Goal: Information Seeking & Learning: Learn about a topic

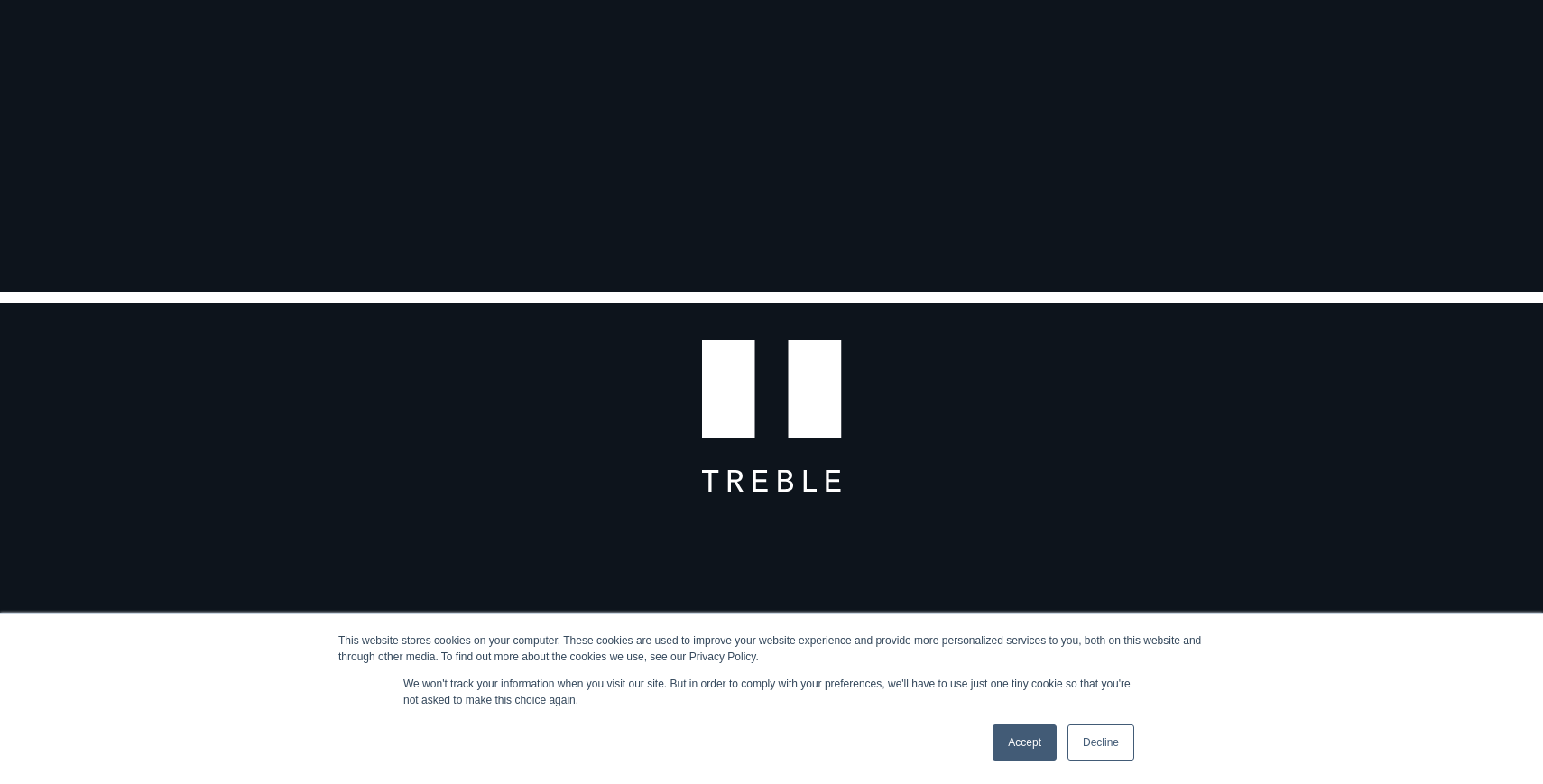
click at [1023, 739] on link "Accept" at bounding box center [1024, 742] width 64 height 36
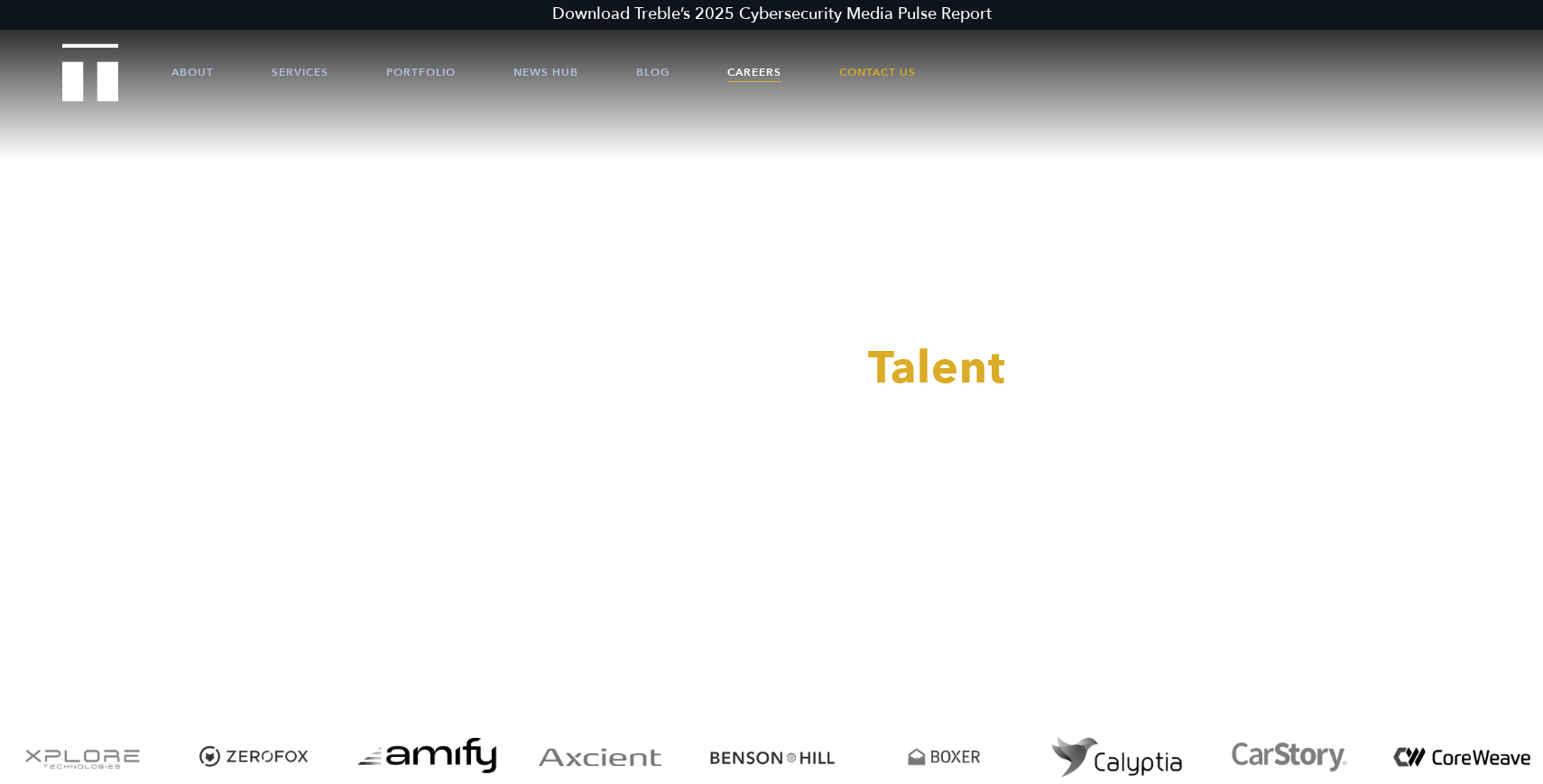
click at [756, 65] on link "Careers" at bounding box center [754, 72] width 55 height 54
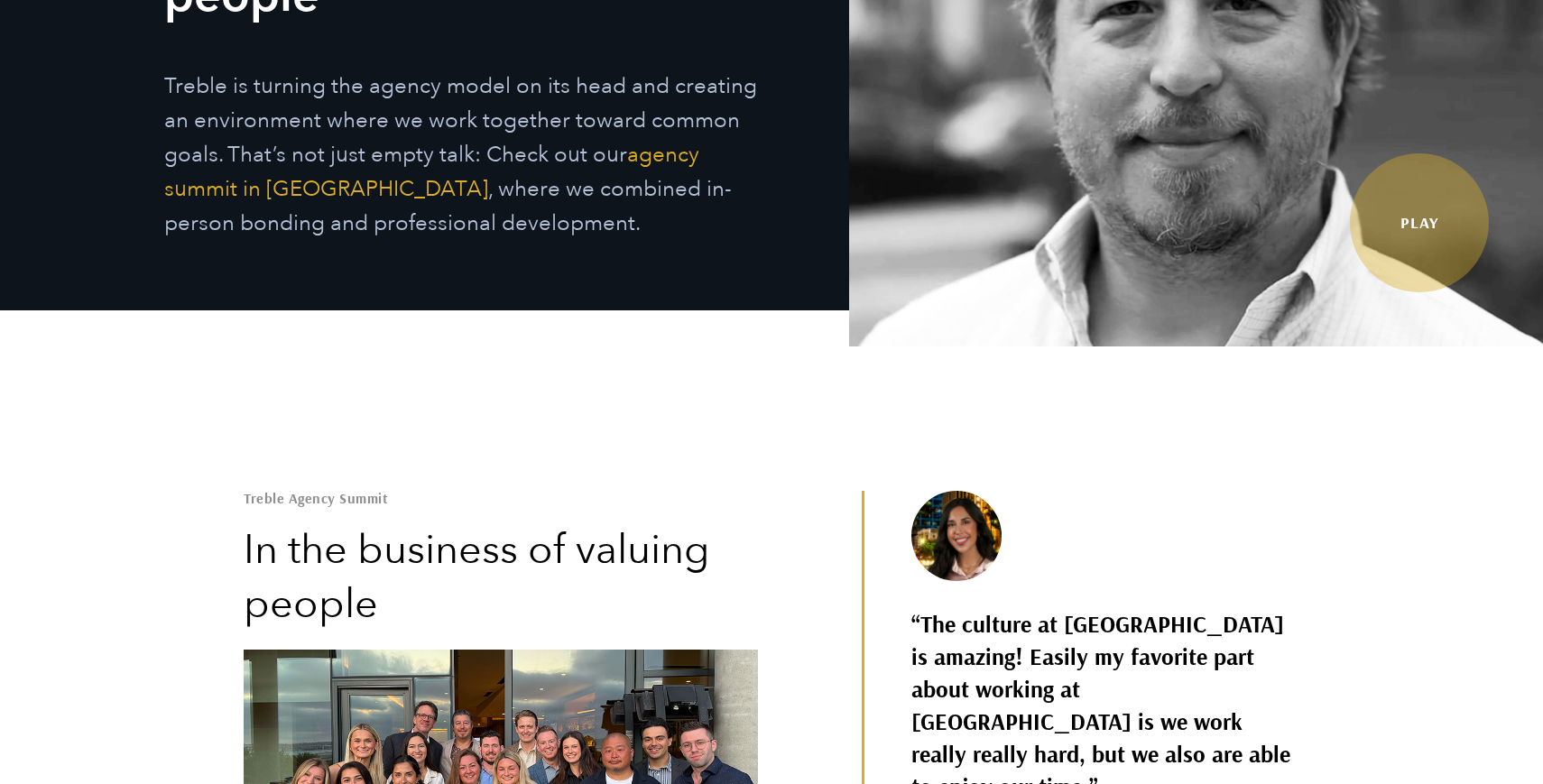
scroll to position [387, 0]
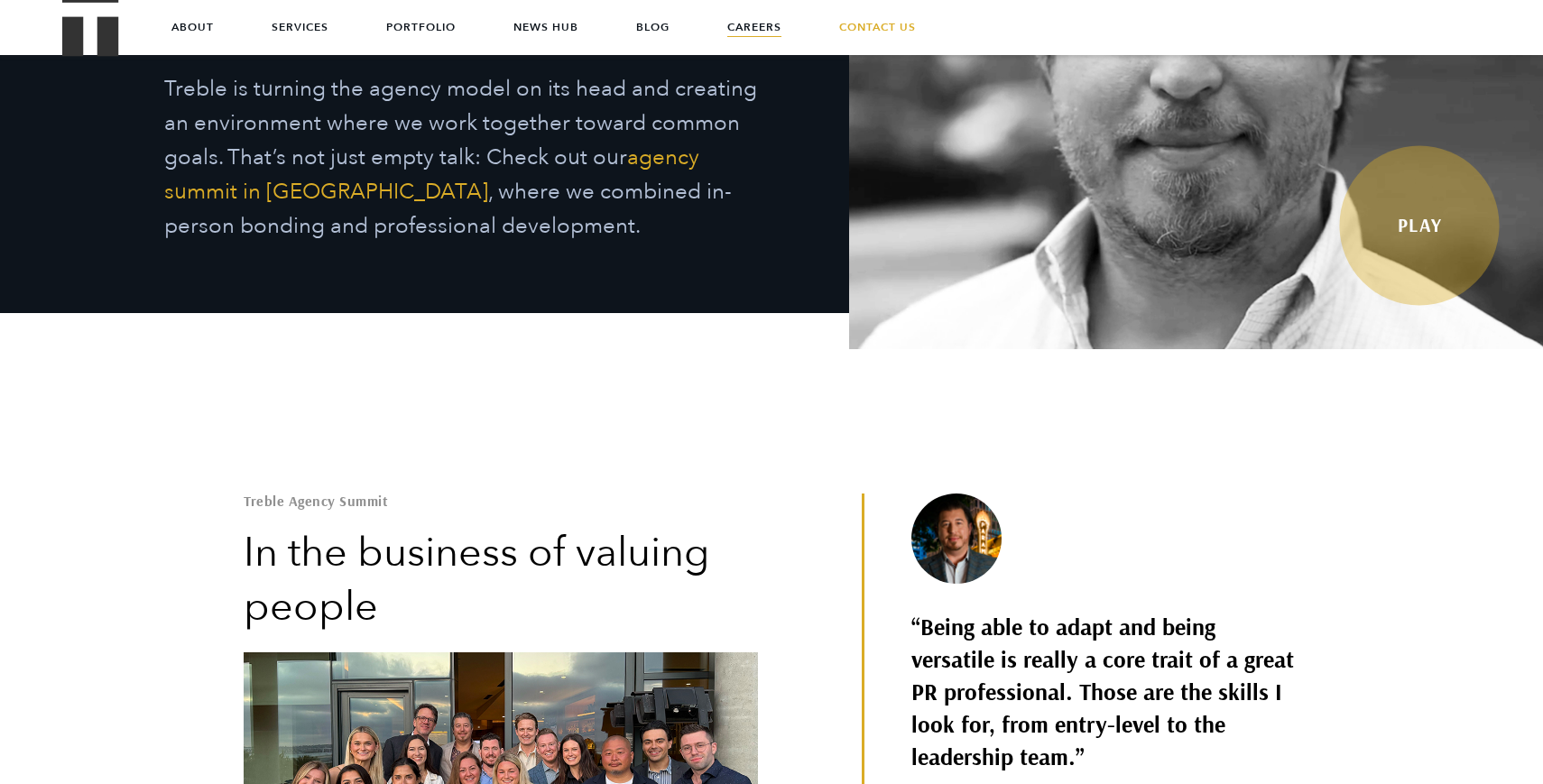
click at [1419, 219] on link "Play" at bounding box center [1419, 225] width 160 height 160
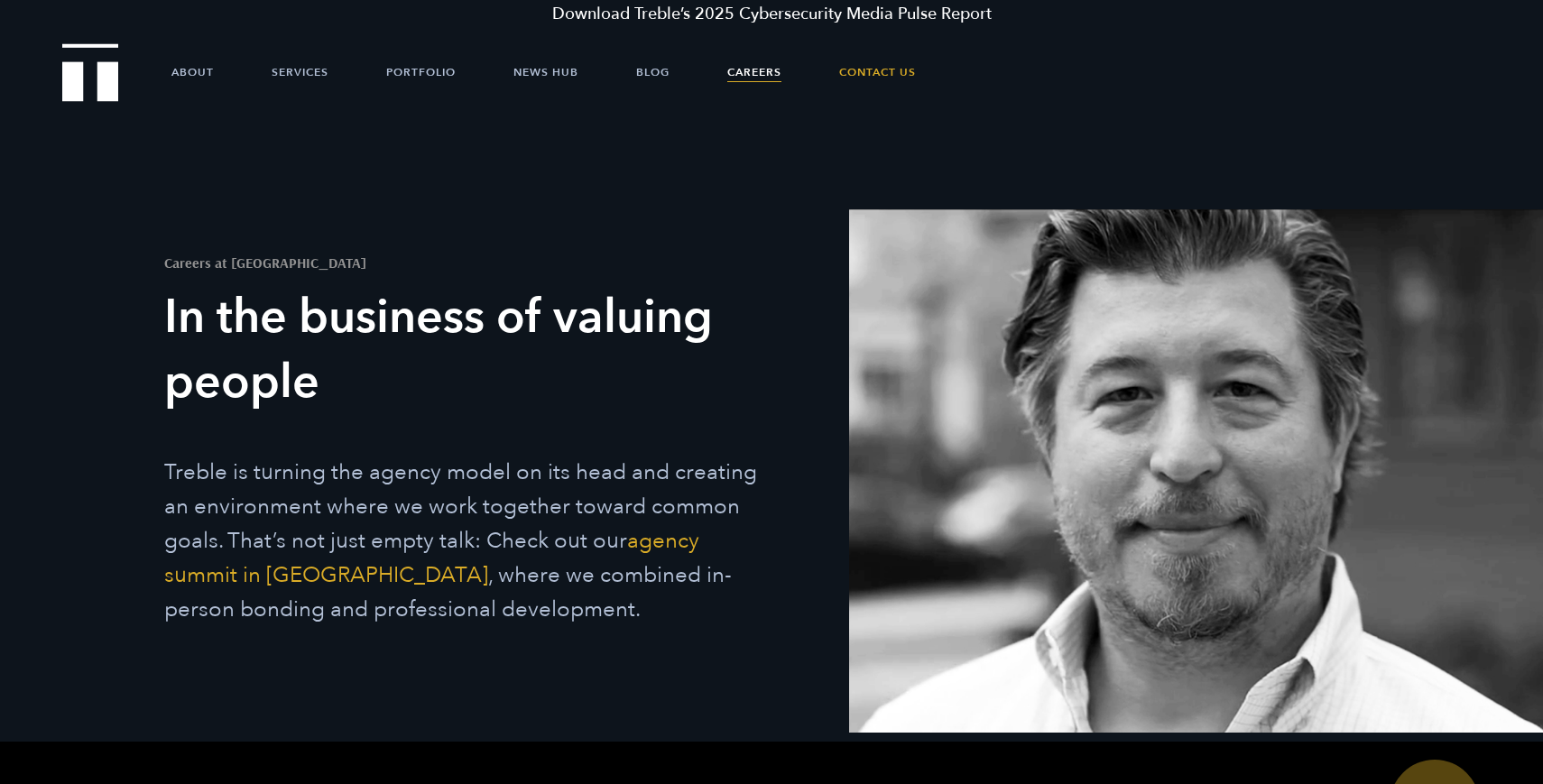
scroll to position [5, 0]
click at [414, 73] on link "Portfolio" at bounding box center [421, 72] width 70 height 54
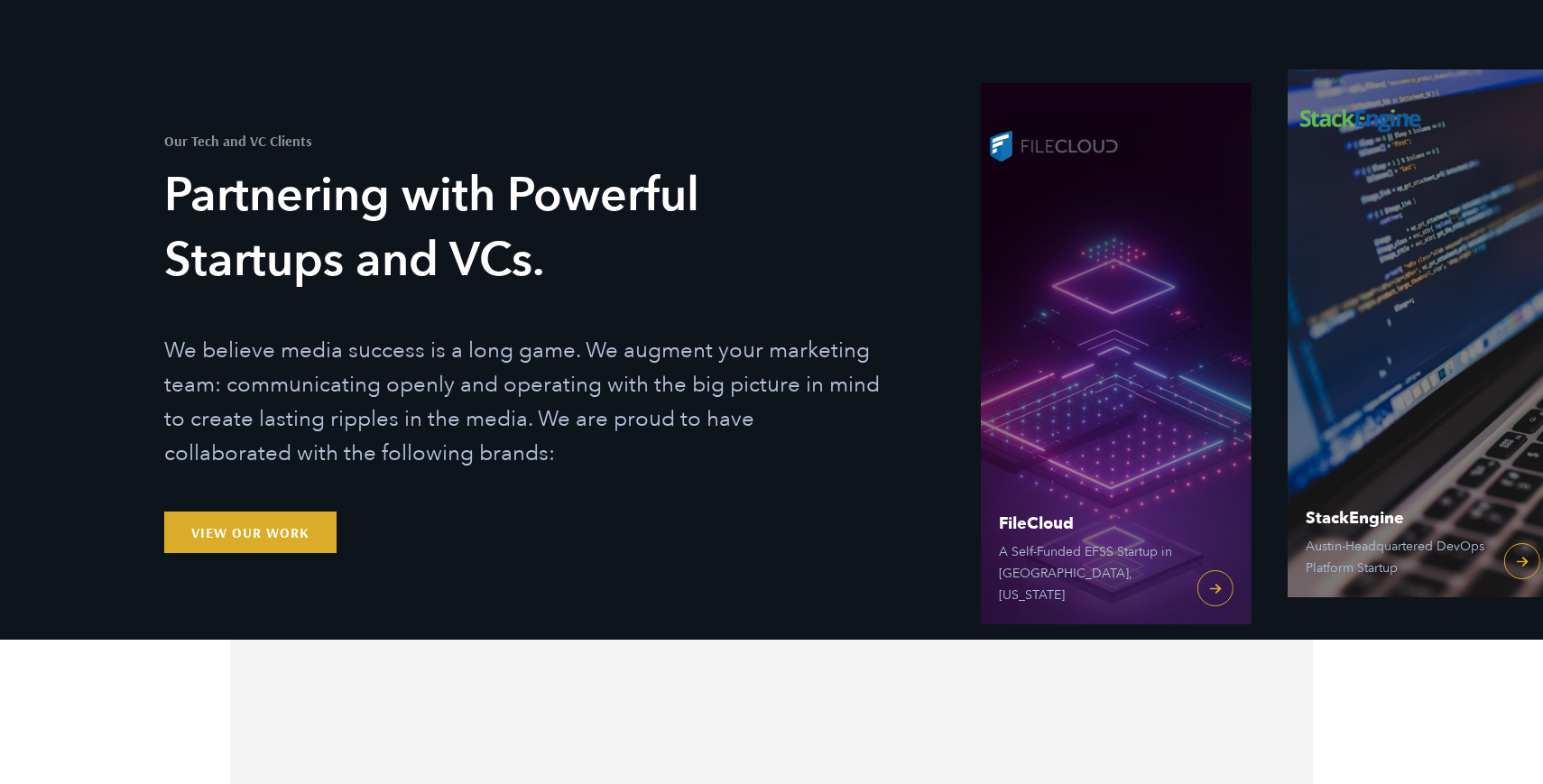
scroll to position [131, 0]
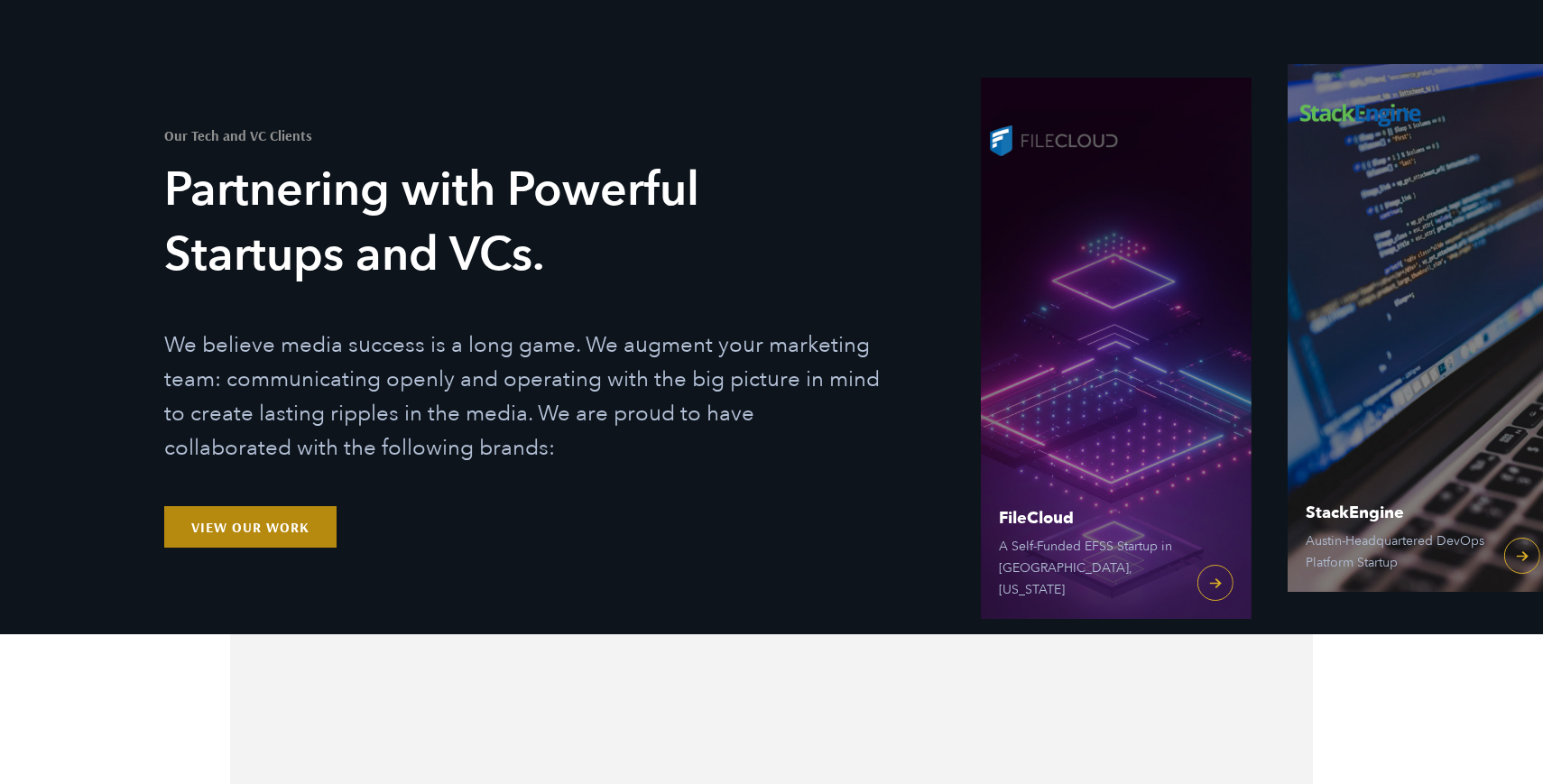
click at [254, 525] on link "View Our Work" at bounding box center [251, 526] width 172 height 41
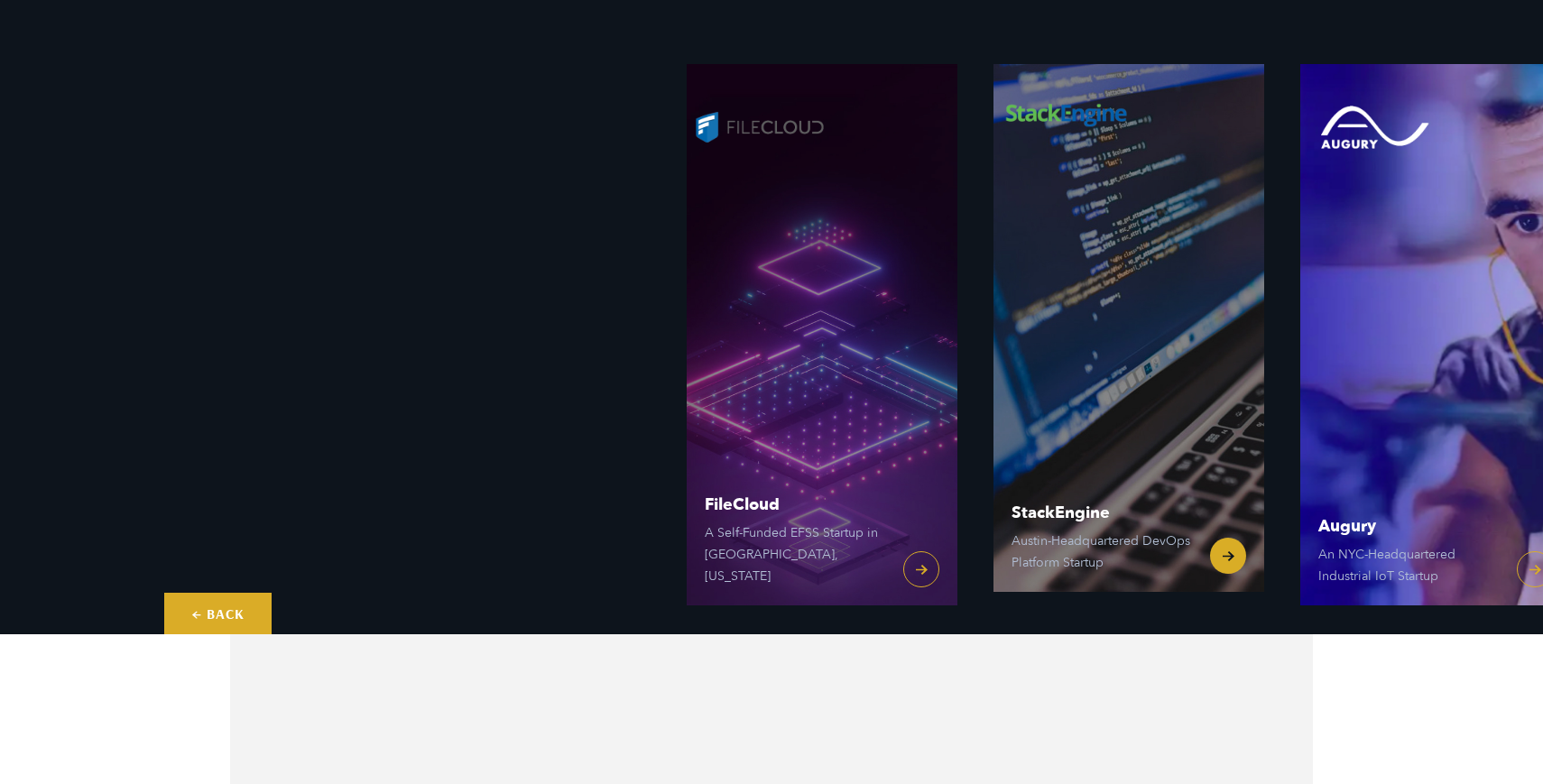
click at [1170, 423] on link "StackEngine Austin-Headquartered DevOps Platform Startup" at bounding box center [1128, 321] width 271 height 541
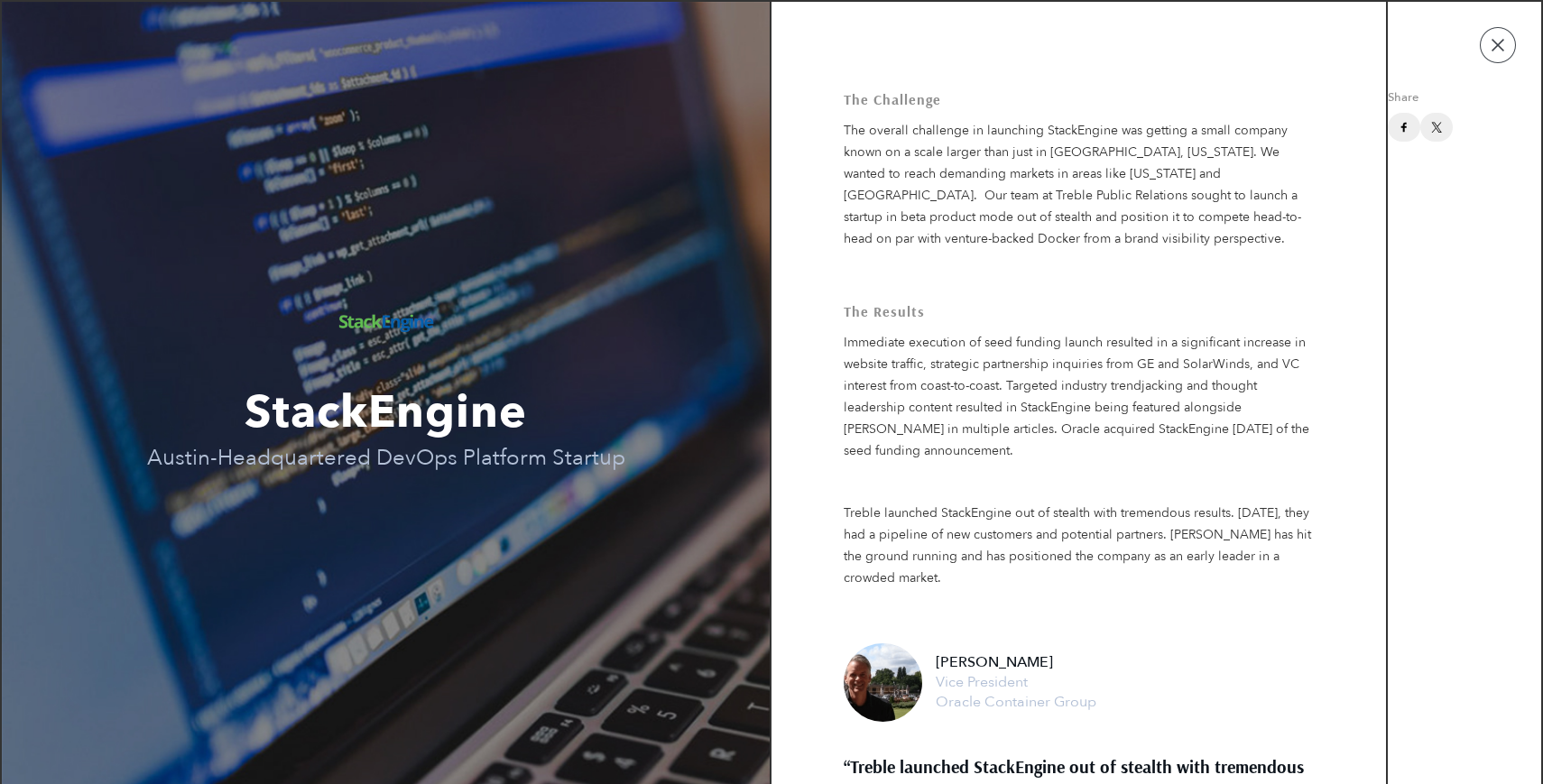
scroll to position [0, 0]
click at [1503, 48] on button "button" at bounding box center [1498, 45] width 36 height 36
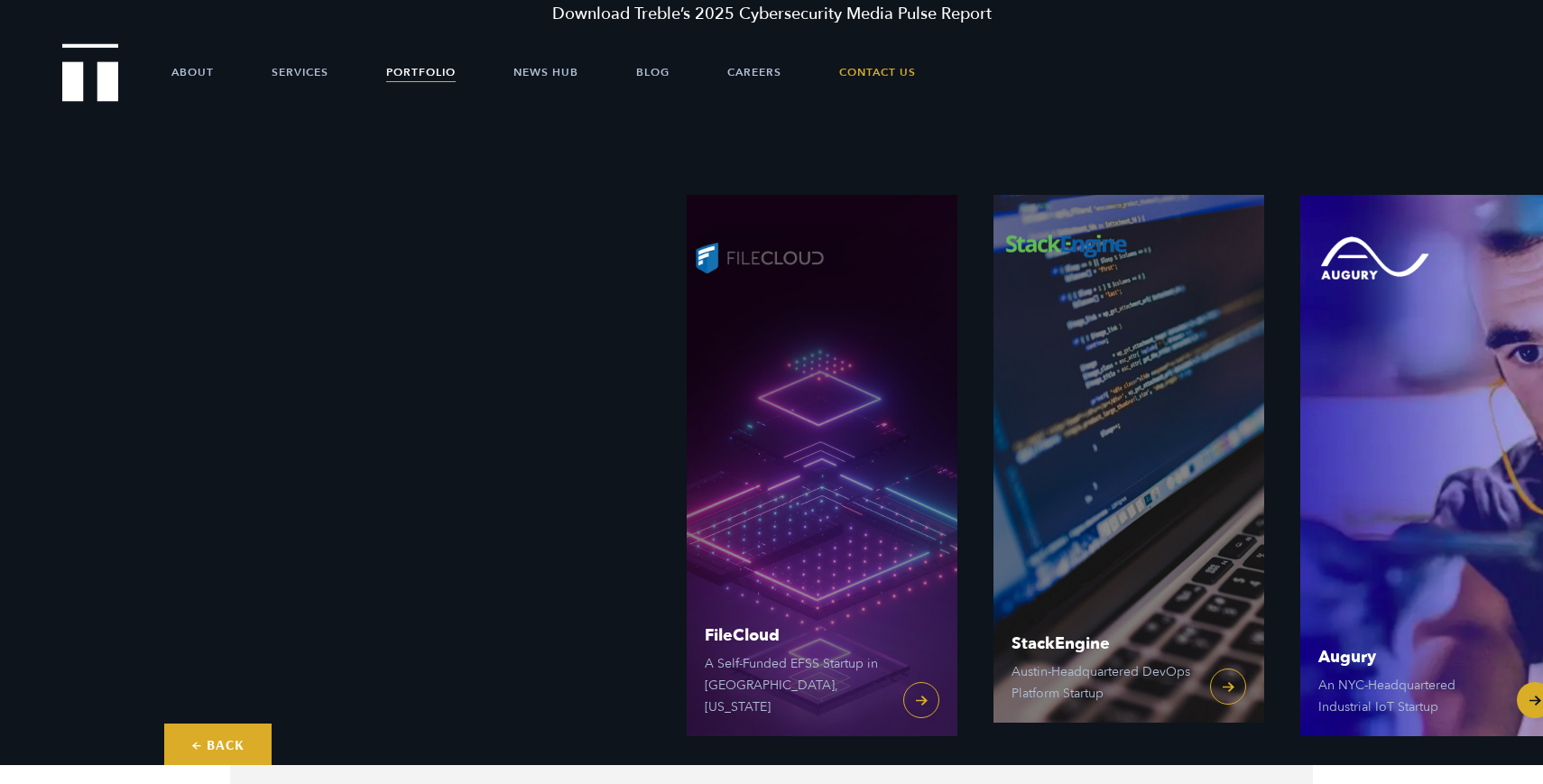
click at [1400, 390] on link "Augury An NYC-Headquartered Industrial IoT Startup" at bounding box center [1435, 466] width 271 height 541
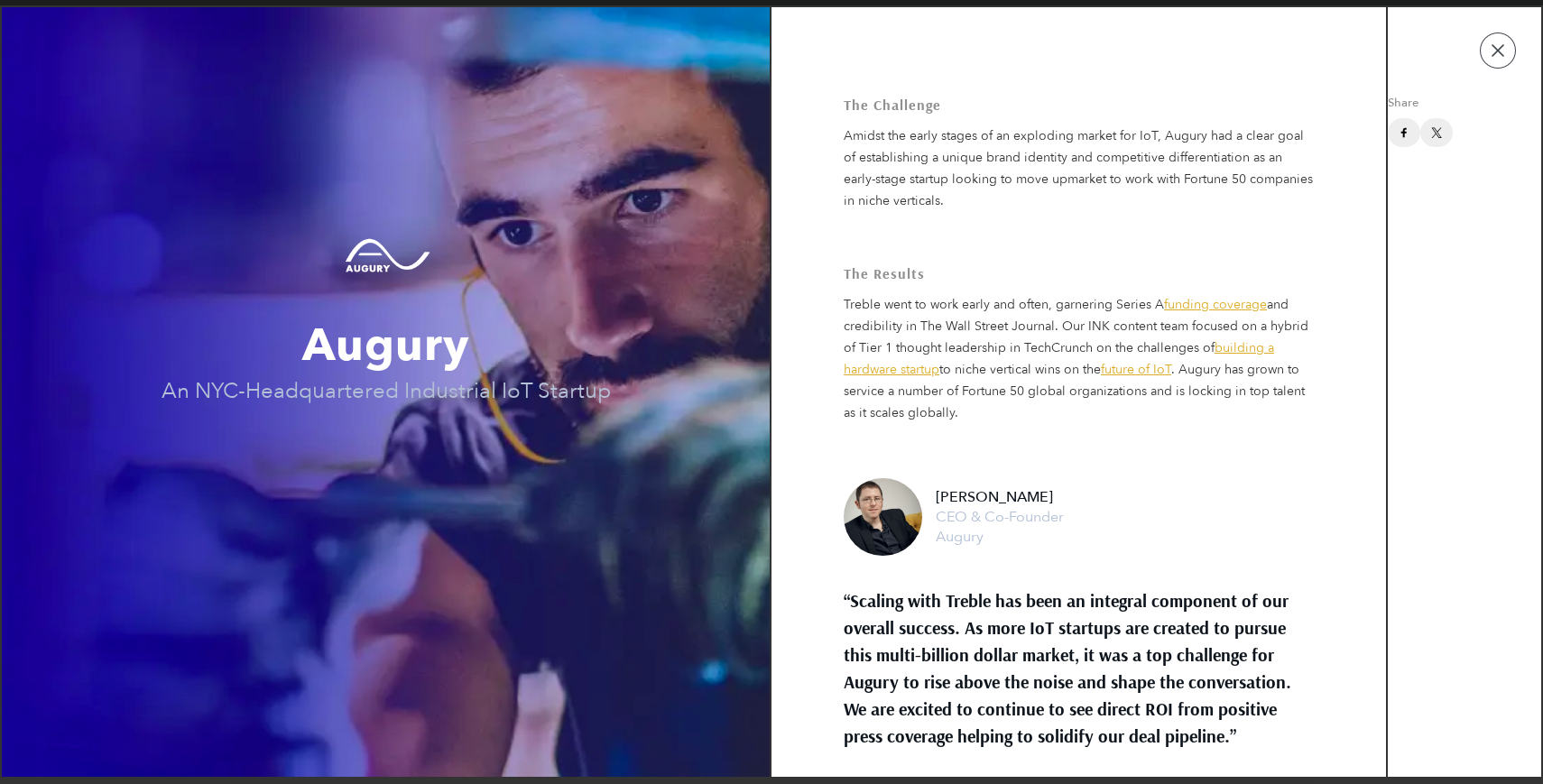
scroll to position [96, 0]
click at [1492, 52] on button "button" at bounding box center [1498, 51] width 36 height 36
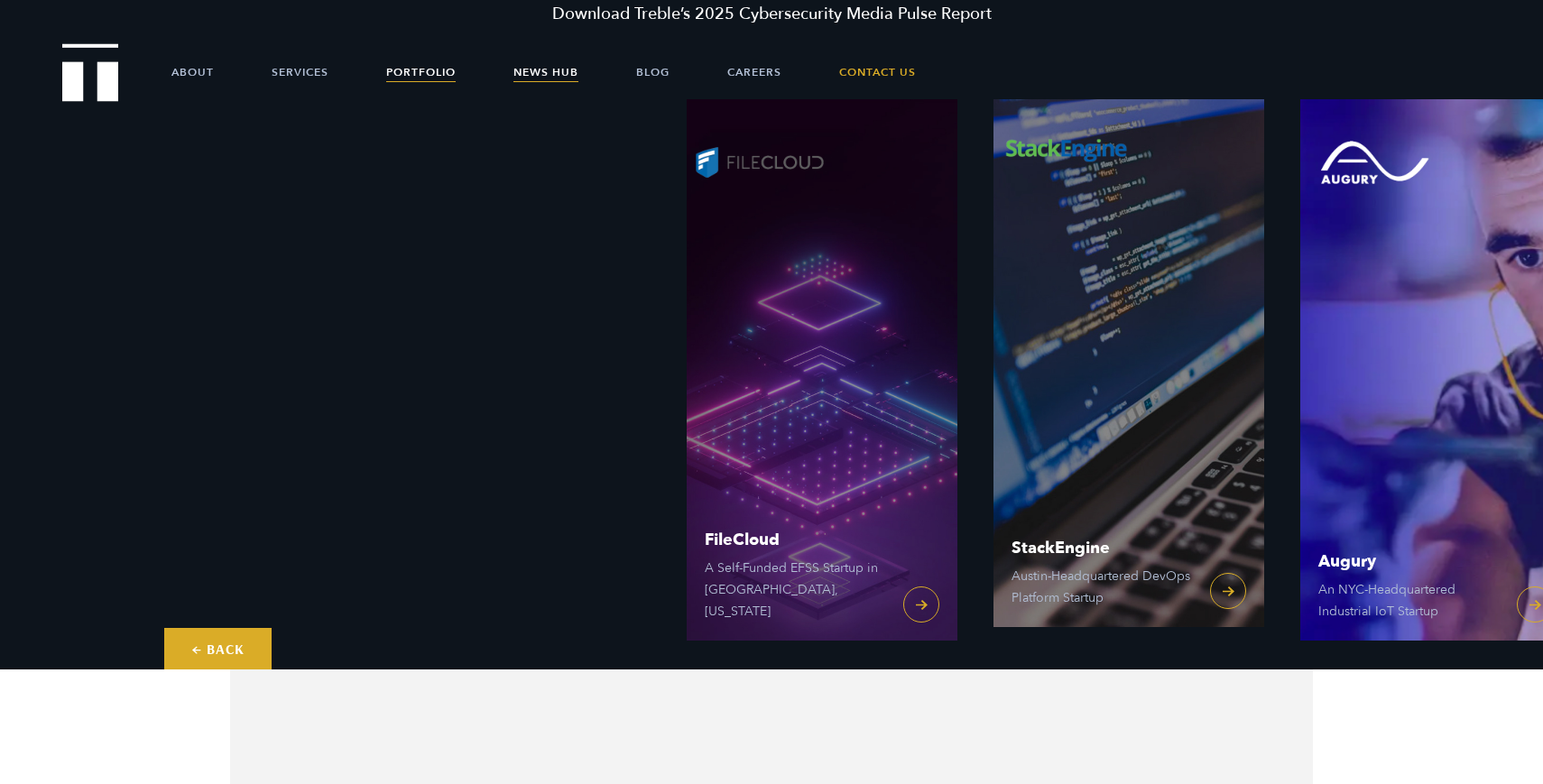
click at [534, 63] on link "News Hub" at bounding box center [546, 72] width 65 height 54
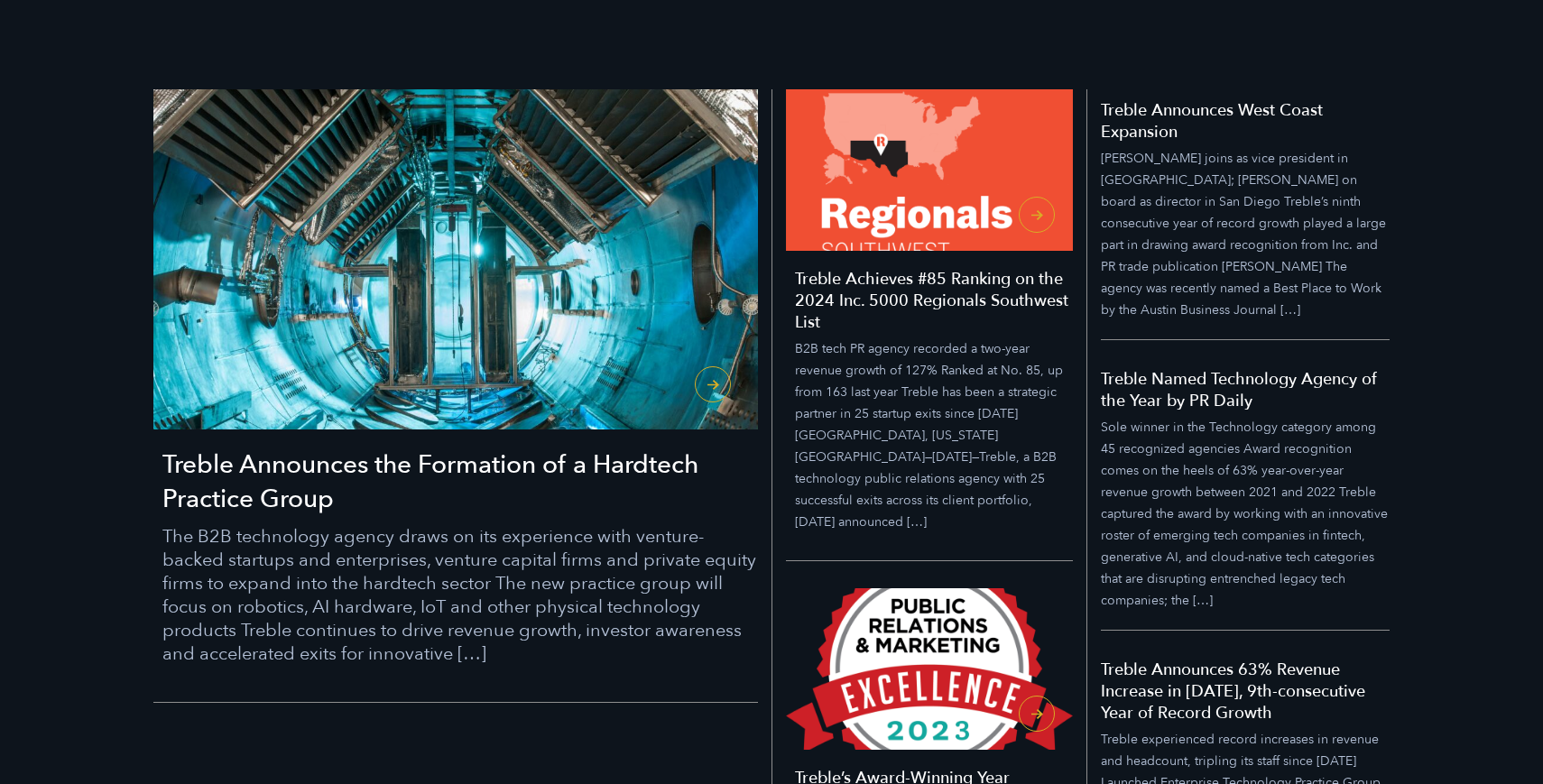
scroll to position [551, 0]
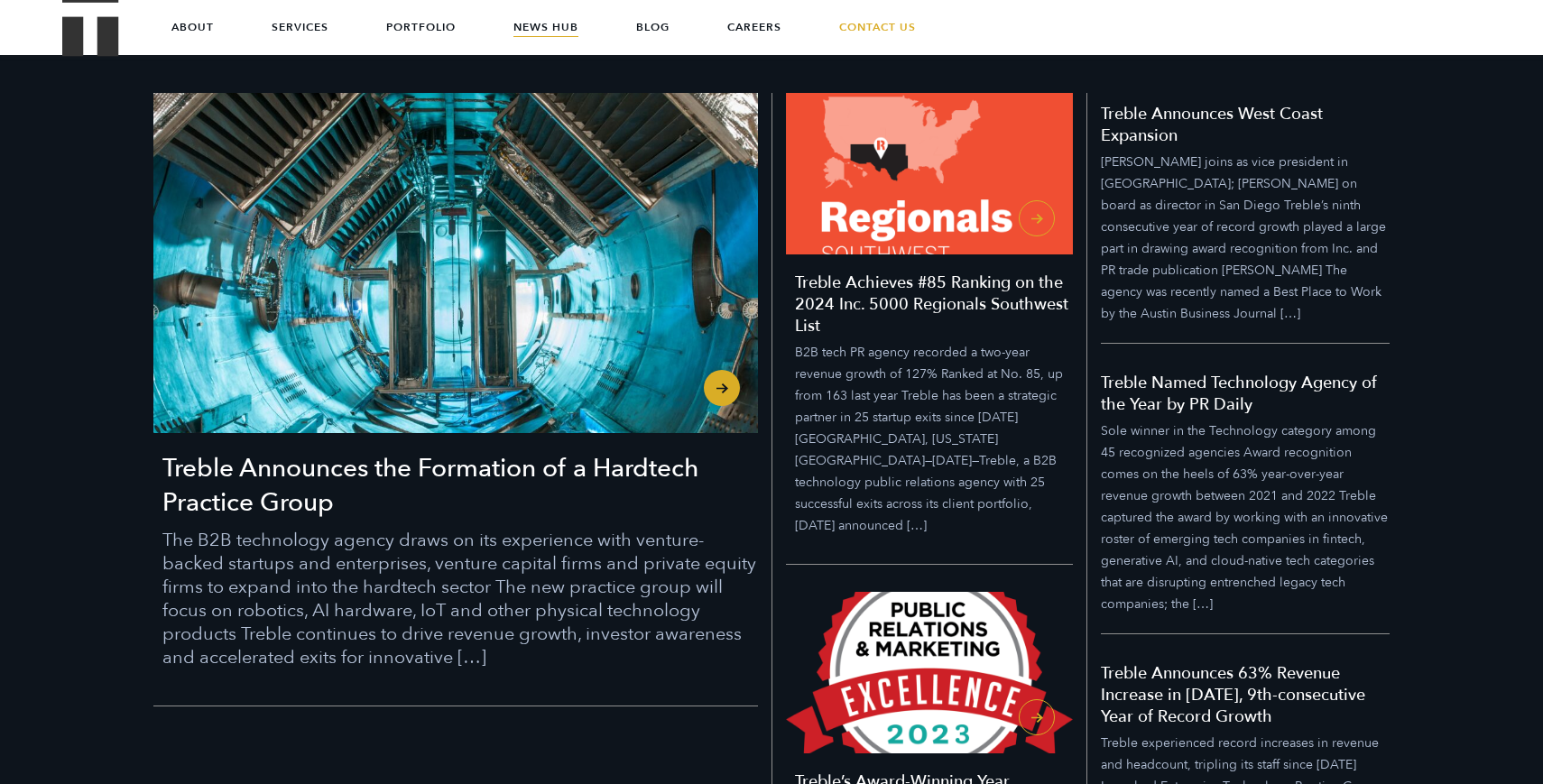
click at [413, 459] on h3 "Treble Announces the Formation of a Hardtech Practice Group" at bounding box center [460, 486] width 595 height 69
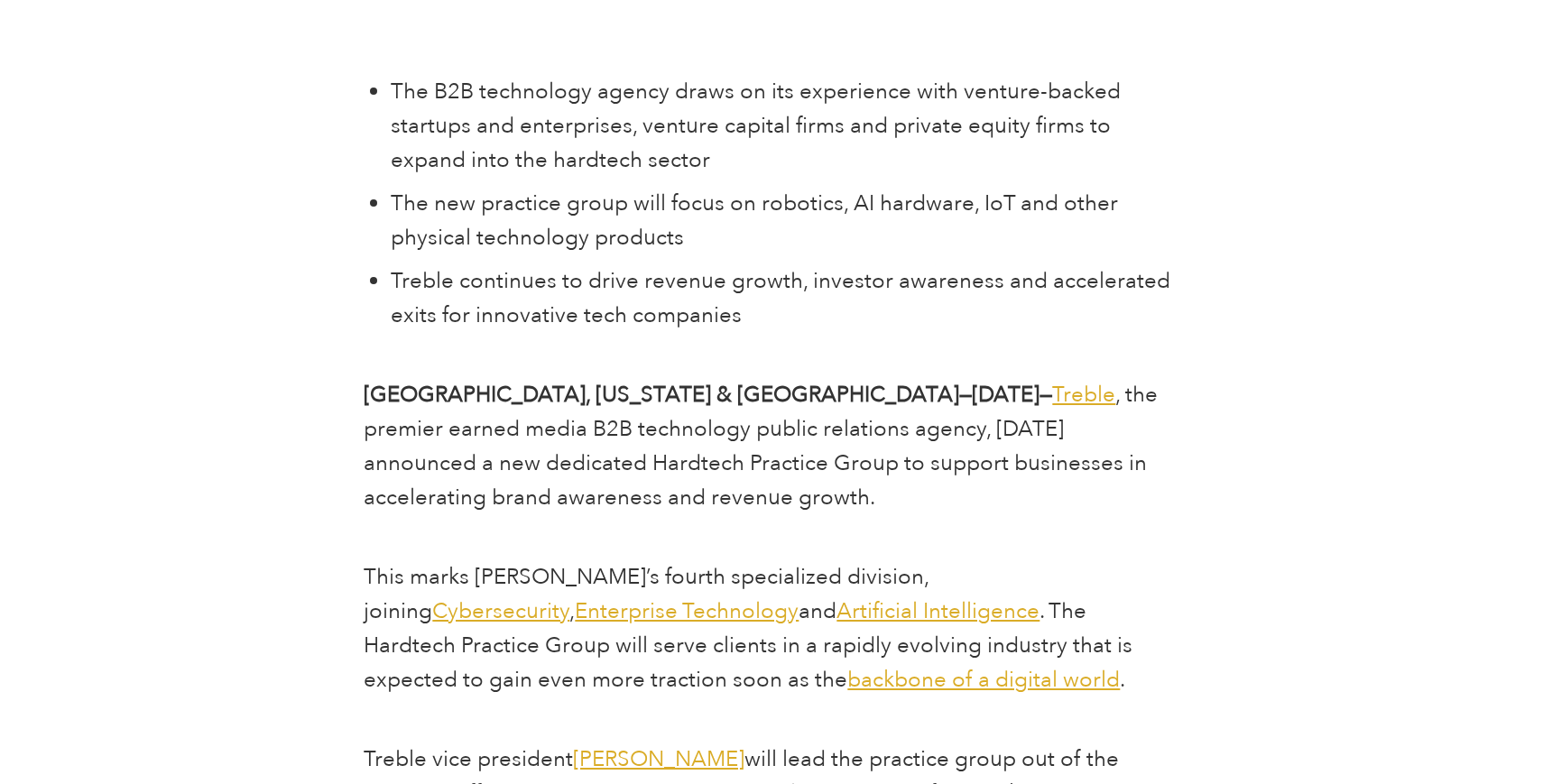
scroll to position [744, 0]
click at [569, 595] on span "Cybersecurity" at bounding box center [500, 609] width 137 height 30
